Goal: Communication & Community: Connect with others

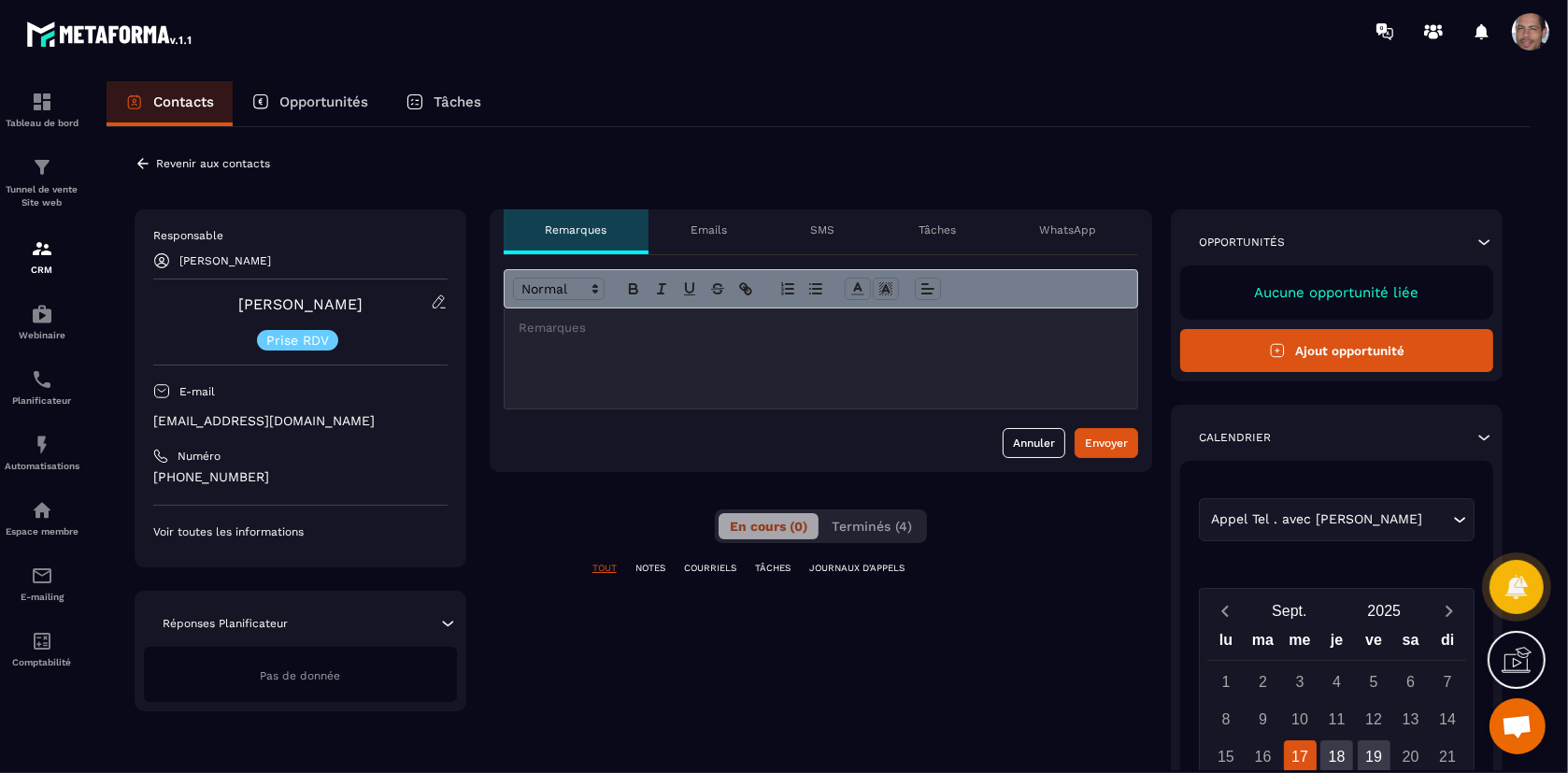
click at [209, 479] on p "[PHONE_NUMBER]" at bounding box center [300, 477] width 295 height 18
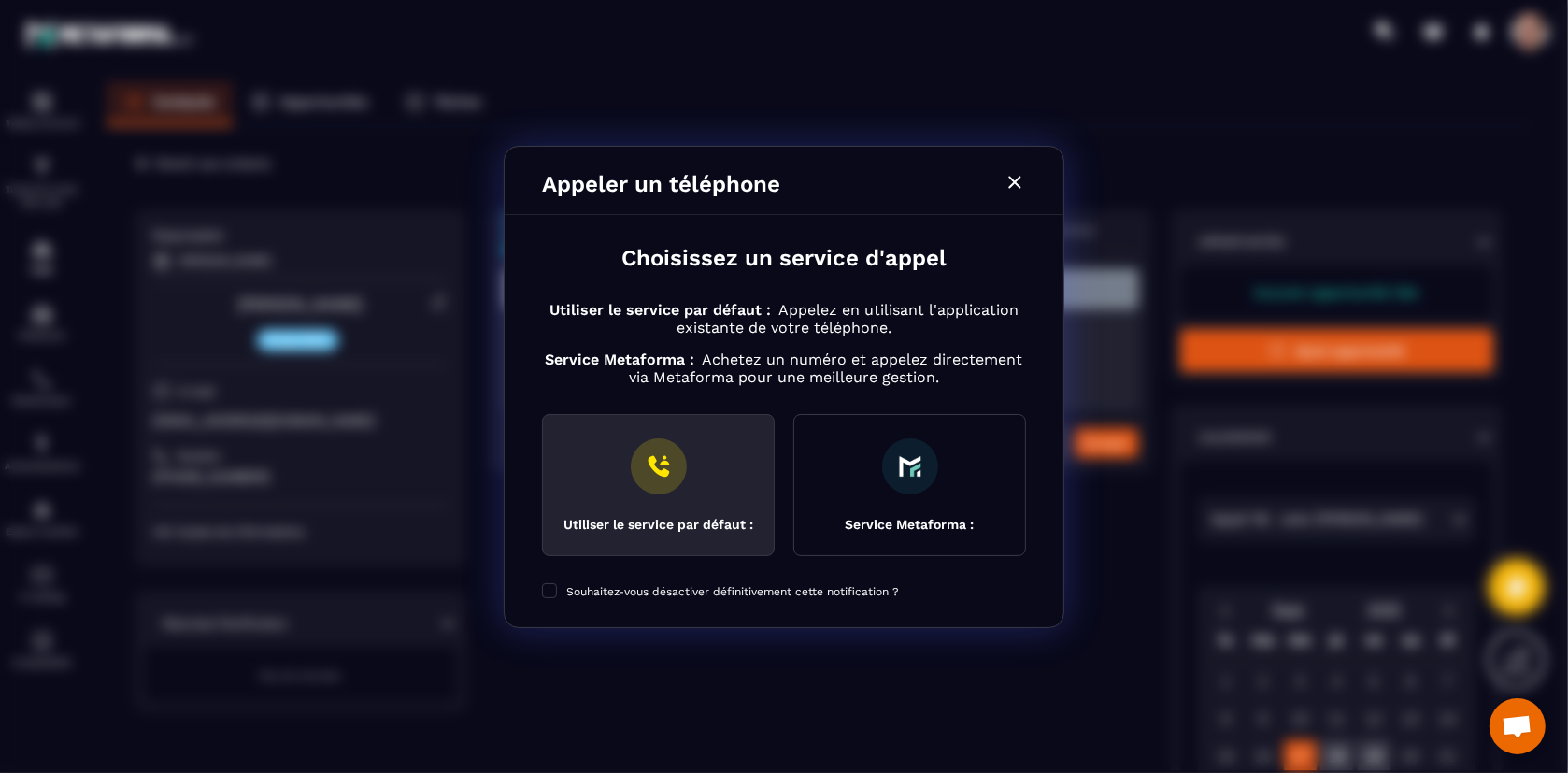
click at [655, 447] on img "Modal window" at bounding box center [659, 466] width 56 height 56
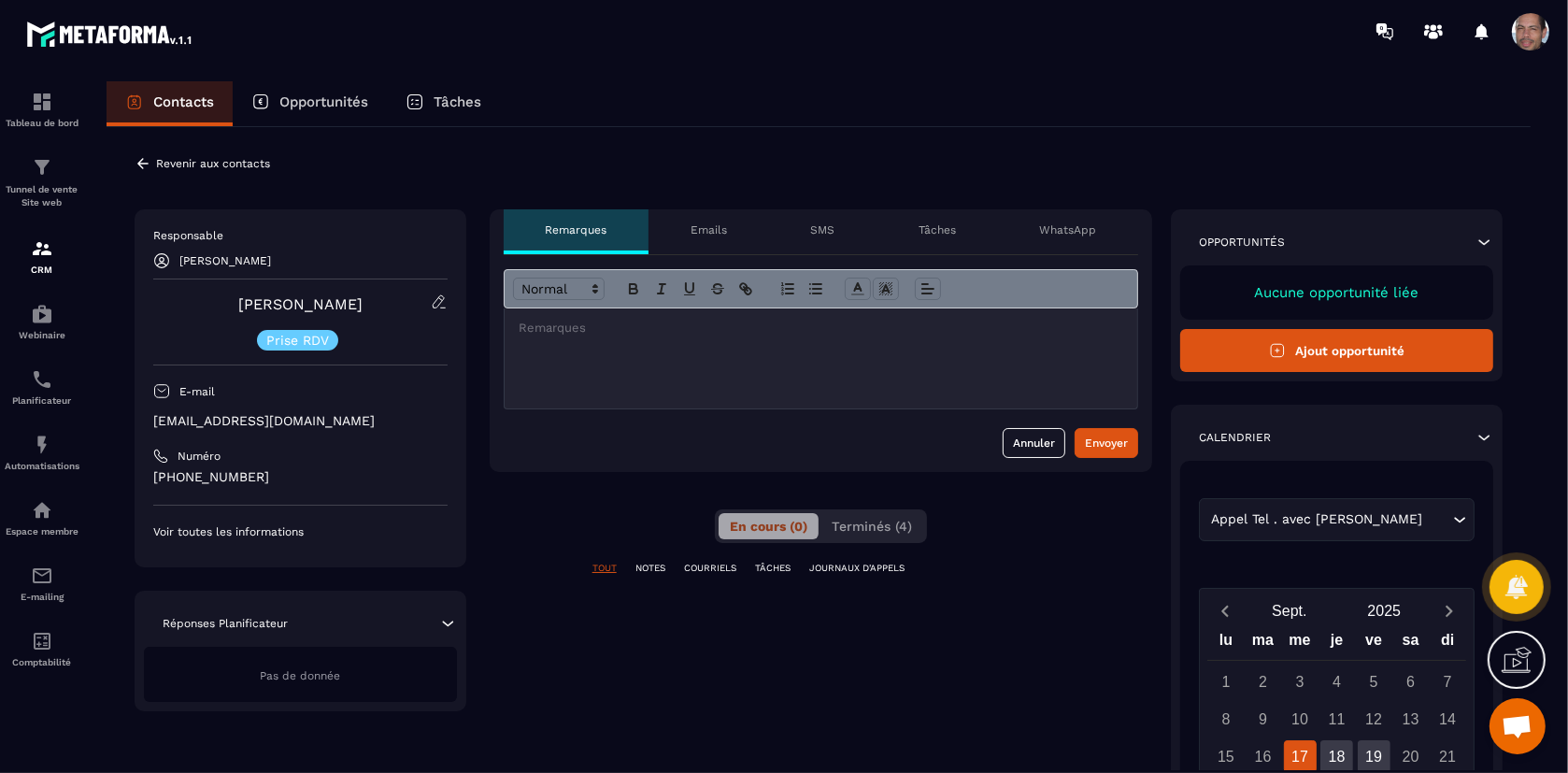
click at [239, 480] on p "[PHONE_NUMBER]" at bounding box center [300, 477] width 295 height 18
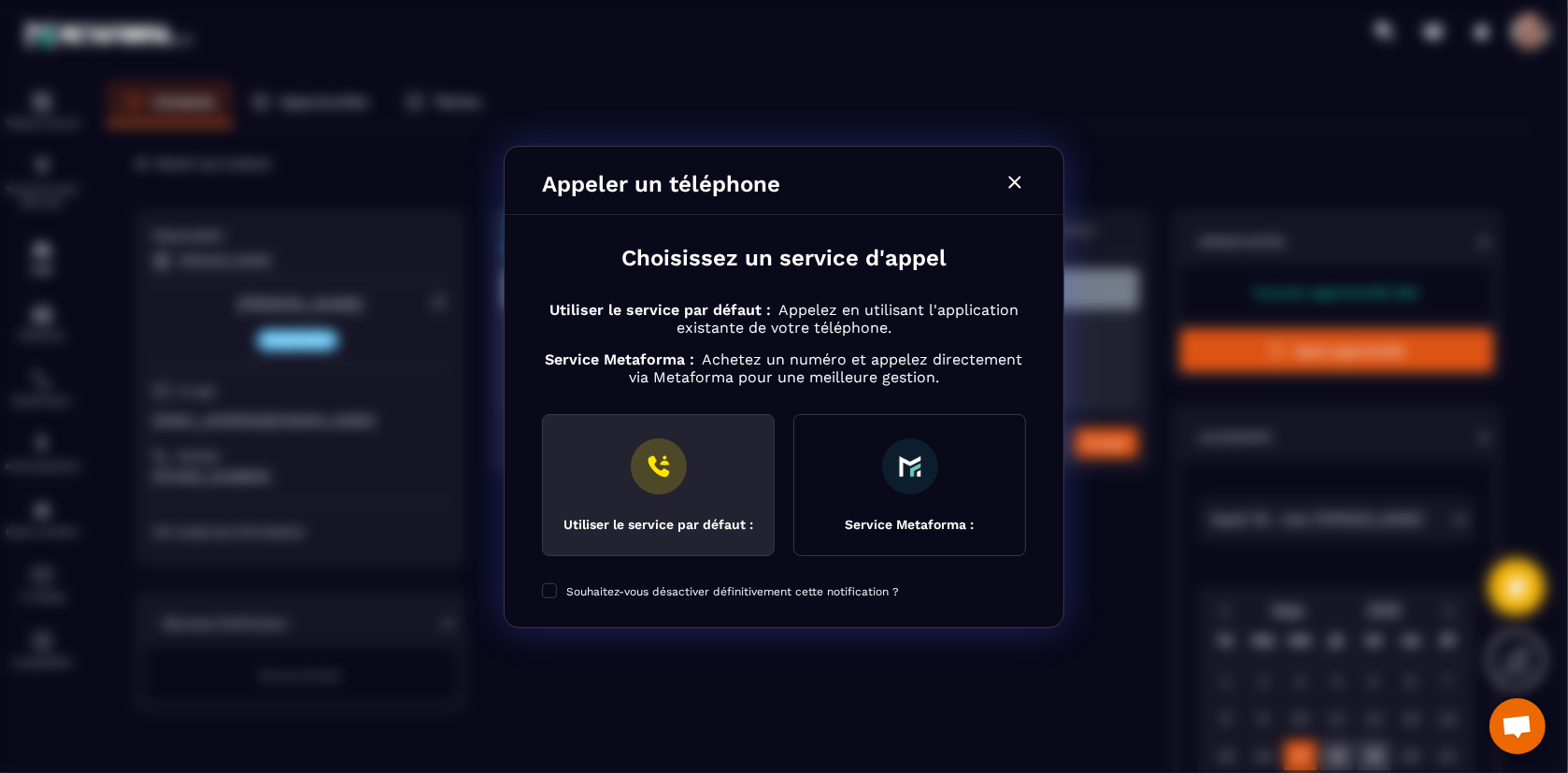
click at [694, 488] on div "Utiliser le service par défaut :" at bounding box center [658, 486] width 233 height 143
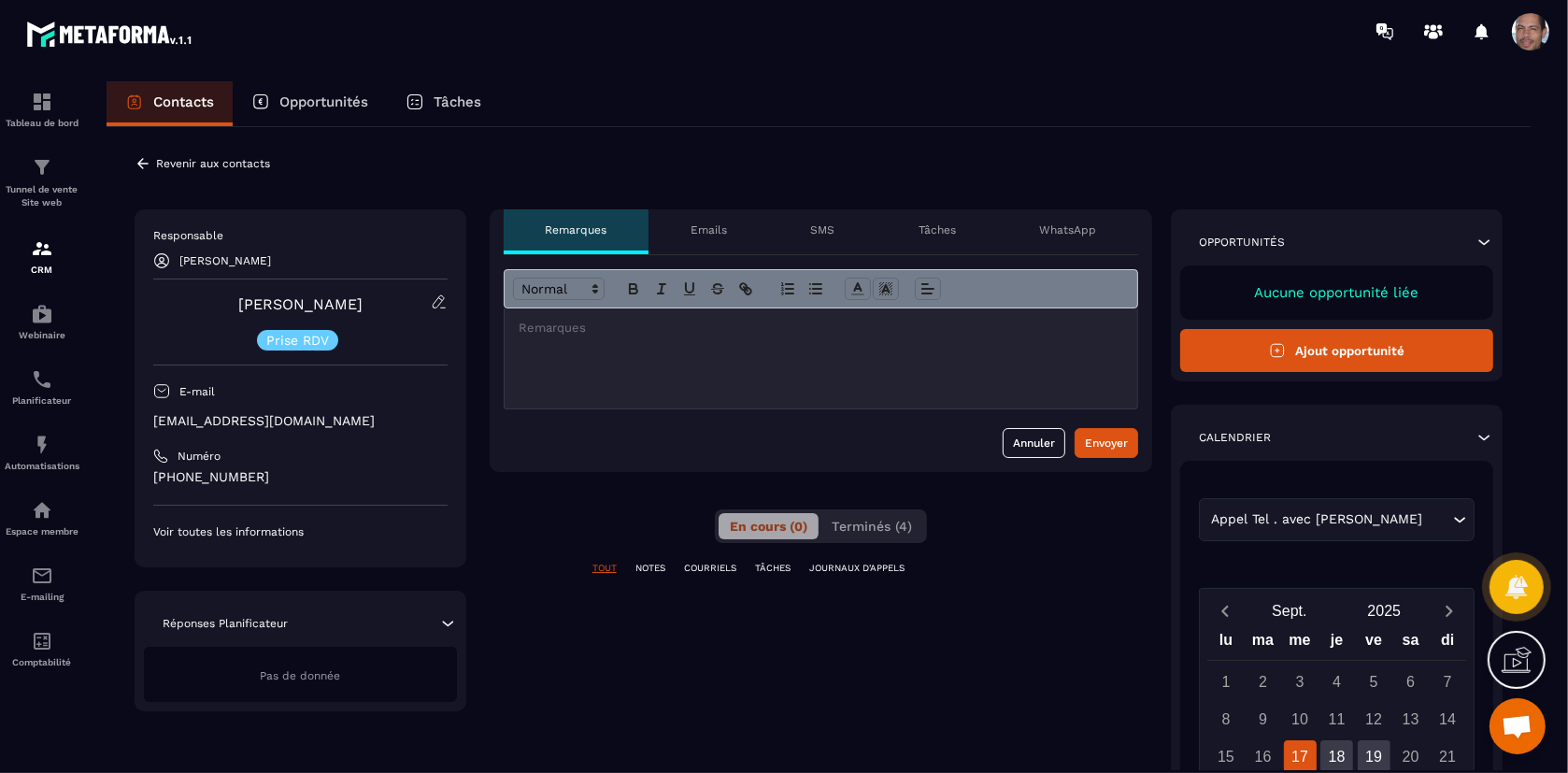
click at [1144, 93] on div "Contacts Opportunités Tâches" at bounding box center [818, 104] width 1425 height 45
click at [1540, 26] on span at bounding box center [1530, 31] width 37 height 37
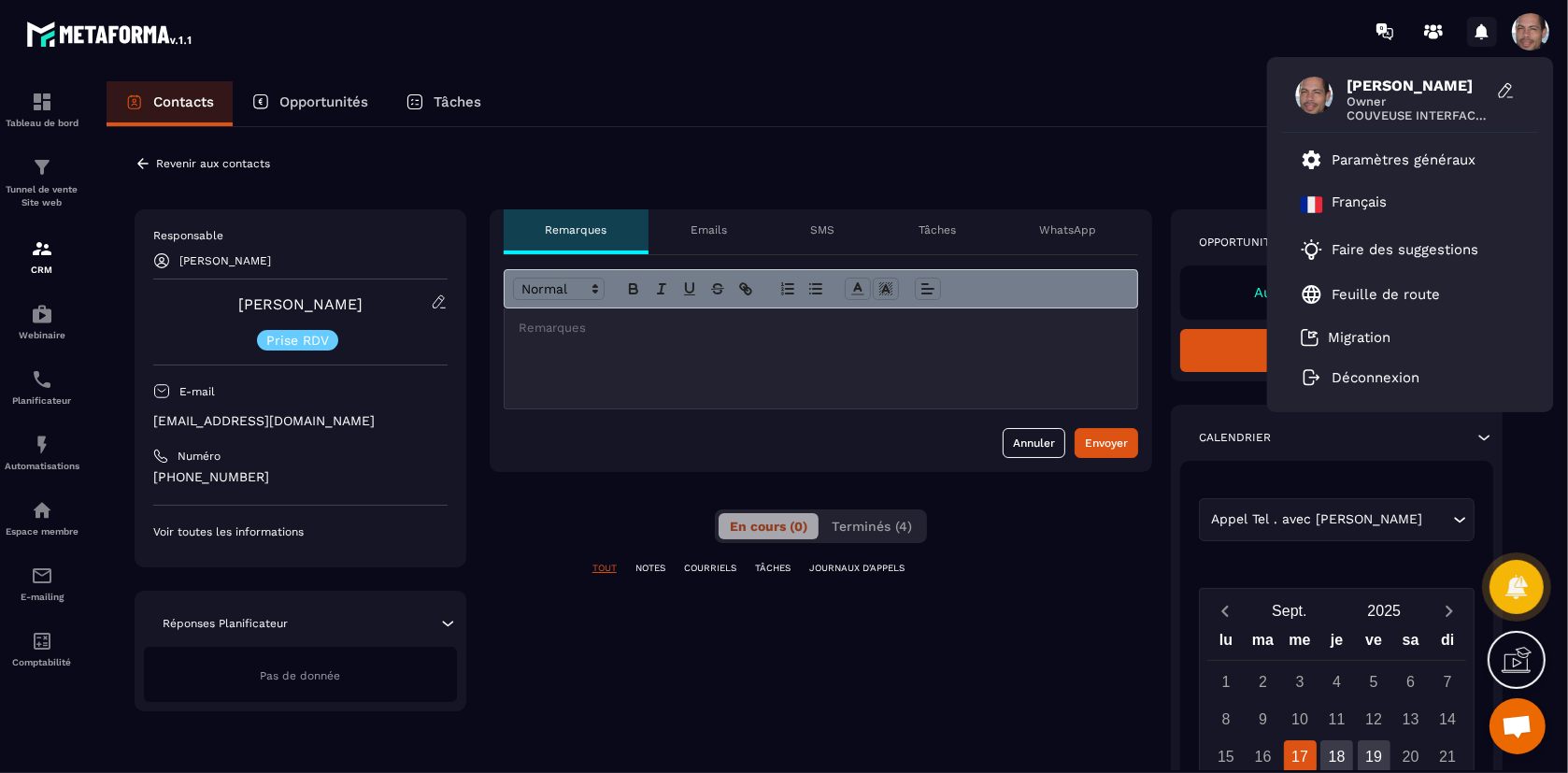
click at [1488, 26] on icon at bounding box center [1482, 31] width 29 height 29
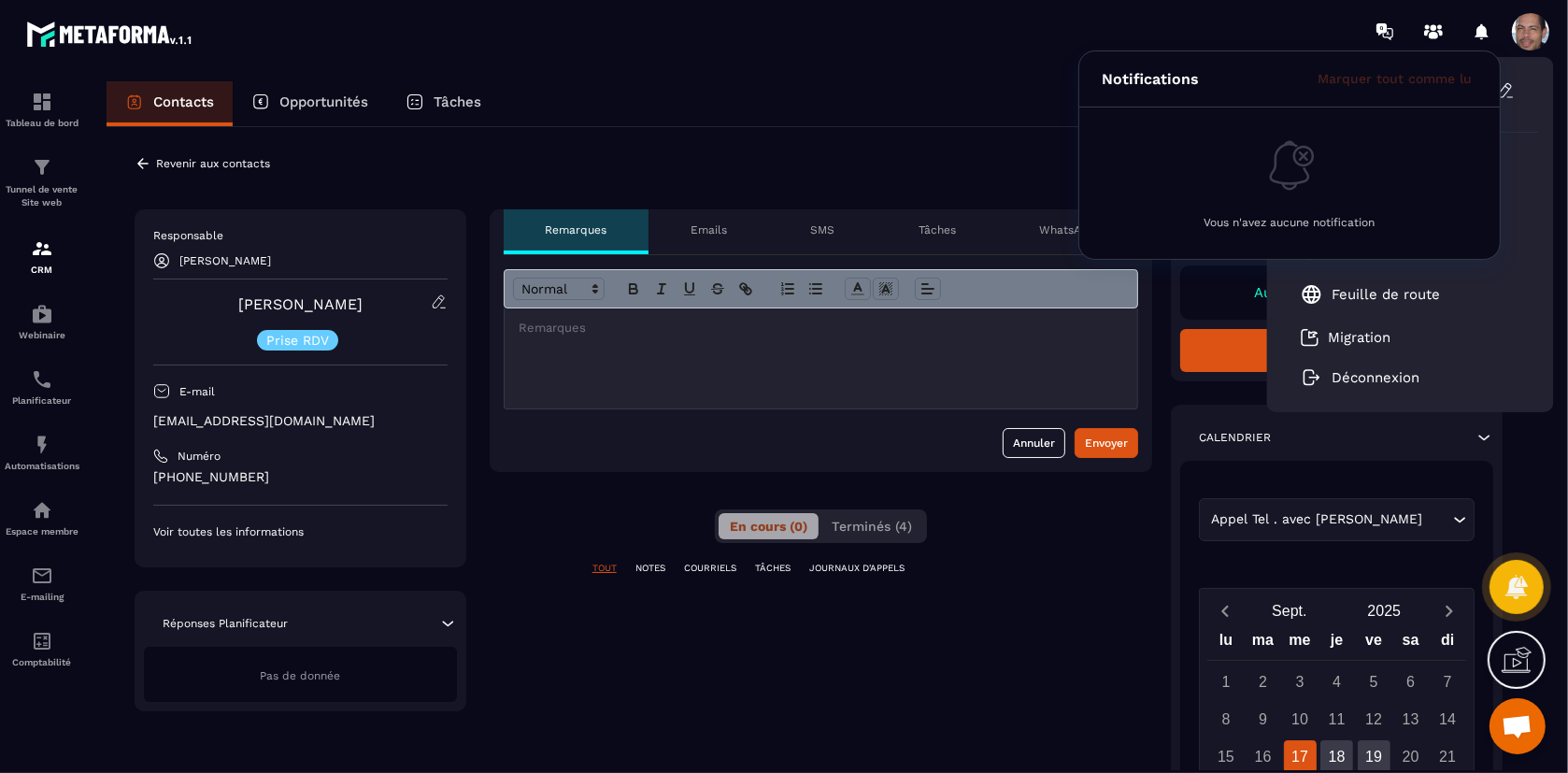
click at [1533, 29] on span at bounding box center [1530, 31] width 37 height 37
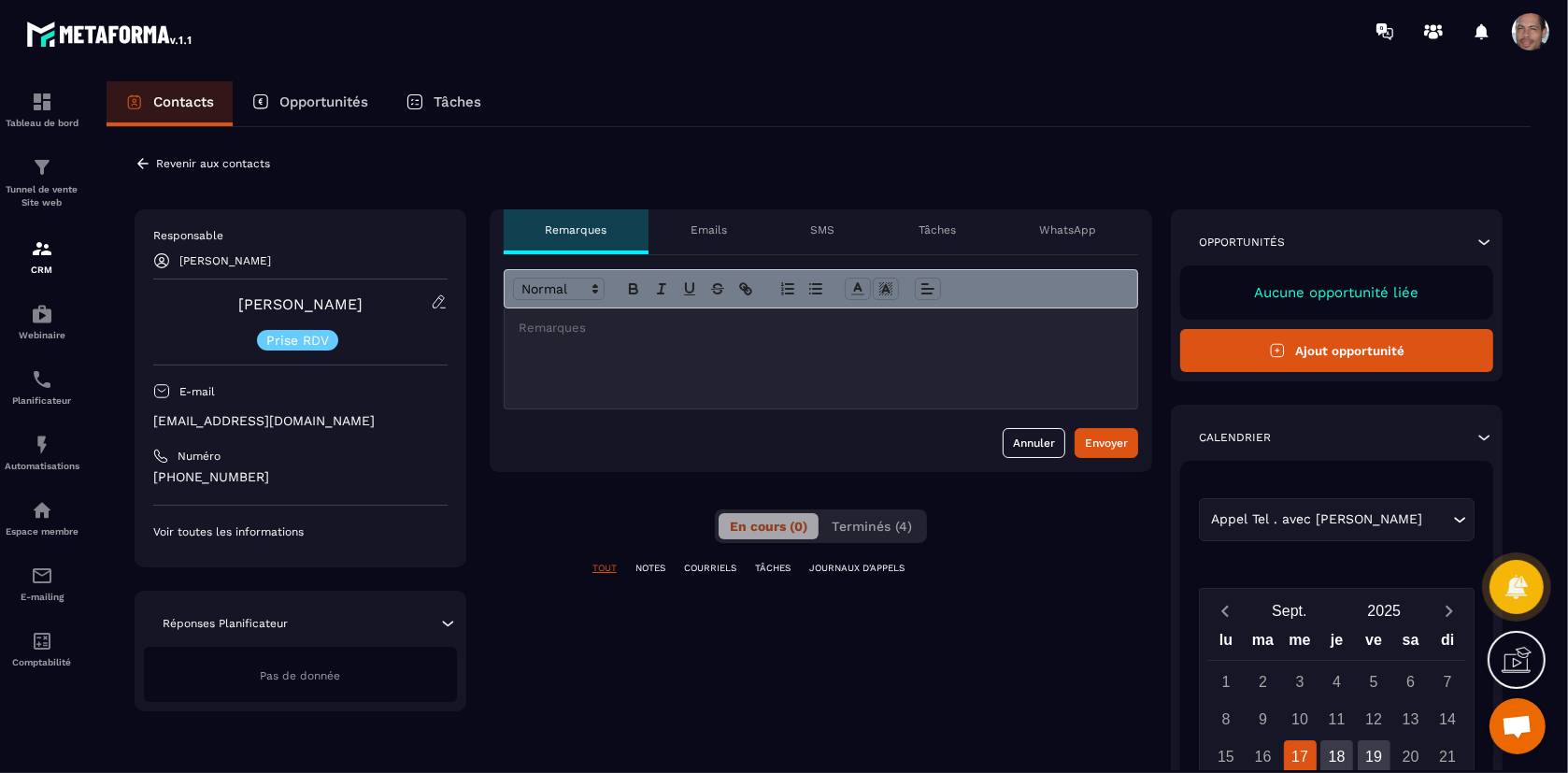
click at [1533, 29] on span at bounding box center [1530, 31] width 37 height 37
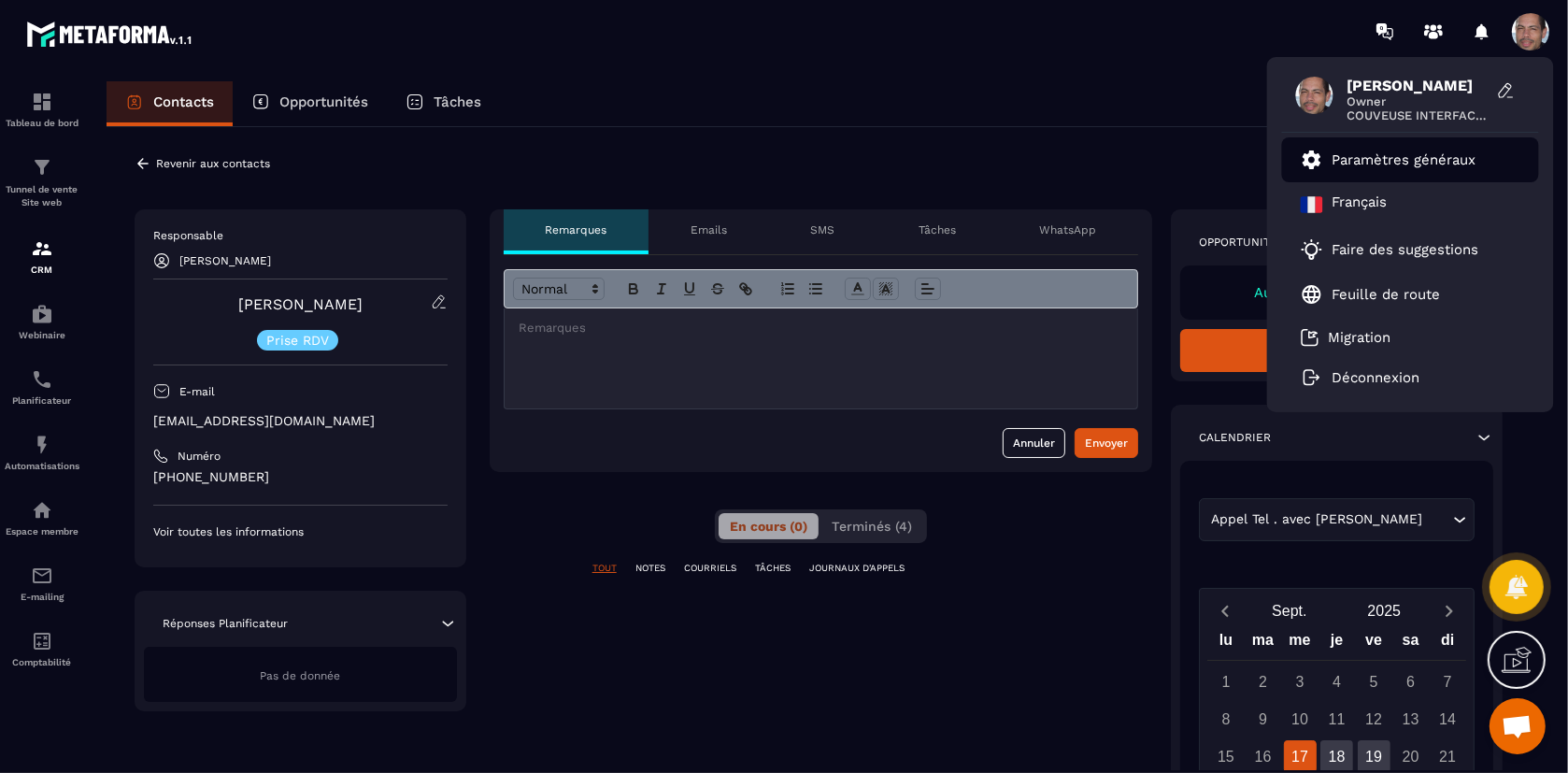
click at [1418, 162] on p "Paramètres généraux" at bounding box center [1405, 160] width 143 height 17
click at [1386, 154] on p "Paramètres généraux" at bounding box center [1405, 160] width 143 height 17
click at [1031, 440] on button "Annuler" at bounding box center [1034, 442] width 63 height 29
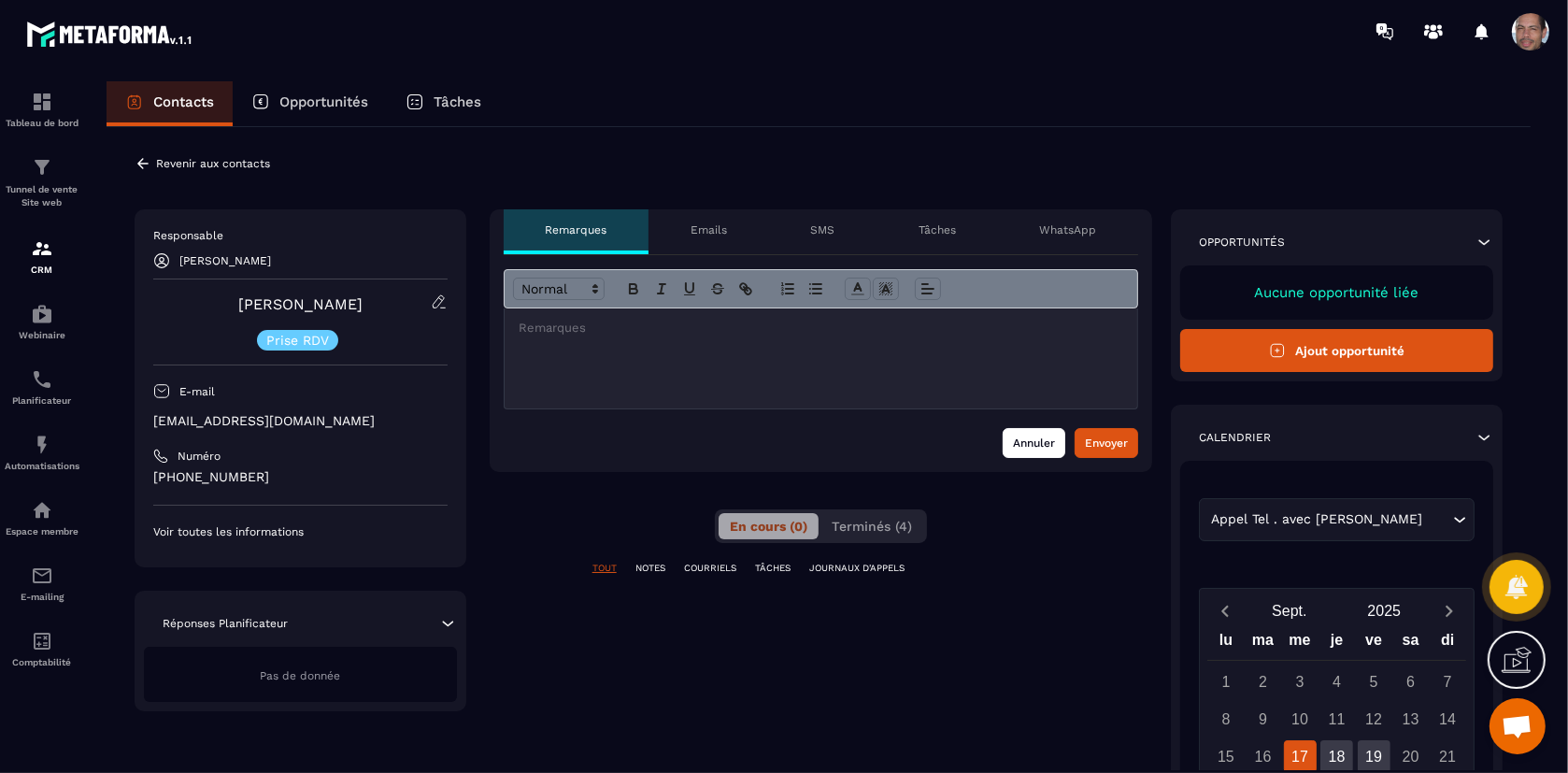
click at [1039, 435] on button "Annuler" at bounding box center [1034, 442] width 63 height 29
click at [314, 102] on p "Opportunités" at bounding box center [323, 102] width 88 height 17
click at [320, 103] on p "Opportunités" at bounding box center [323, 102] width 88 height 17
click at [1509, 15] on div at bounding box center [1463, 31] width 193 height 37
click at [1531, 36] on span at bounding box center [1530, 31] width 37 height 37
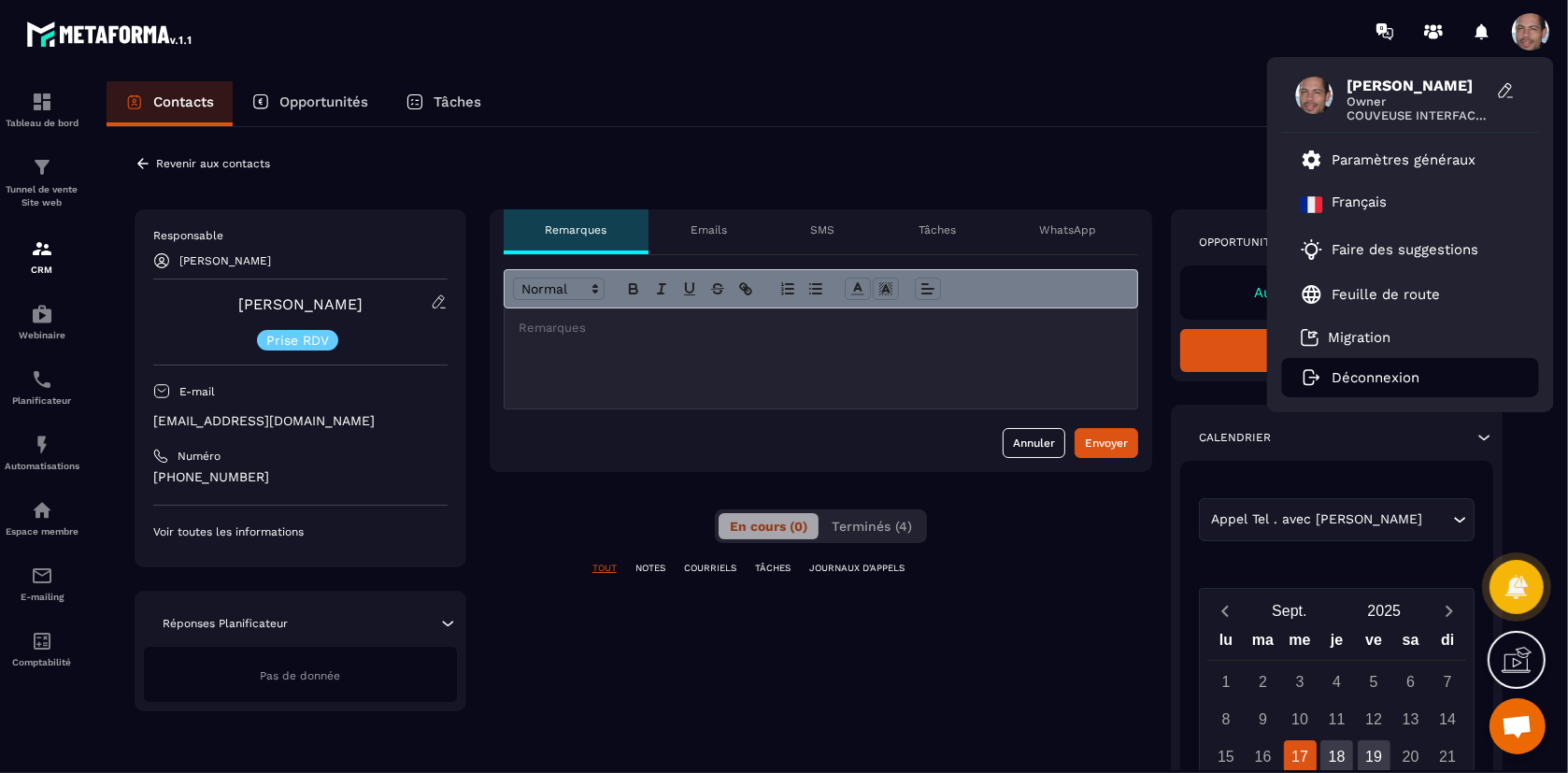
click at [1390, 383] on p "Déconnexion" at bounding box center [1377, 378] width 87 height 17
